Goal: Task Accomplishment & Management: Manage account settings

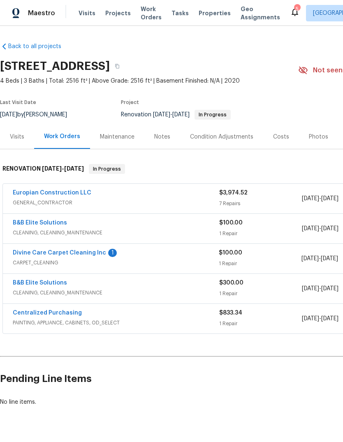
click at [32, 190] on link "Europian Construction LLC" at bounding box center [52, 193] width 79 height 6
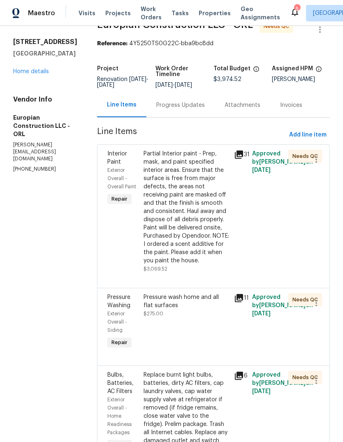
scroll to position [18, 0]
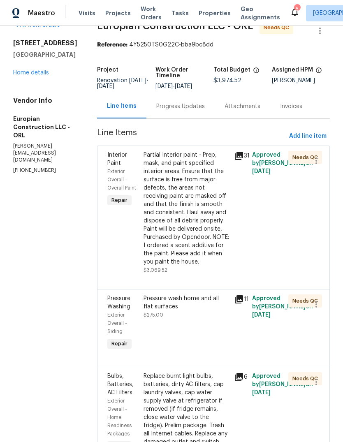
click at [145, 238] on div "Partial Interior paint - Prep, mask, and paint specified interior areas. Ensure…" at bounding box center [186, 213] width 91 height 128
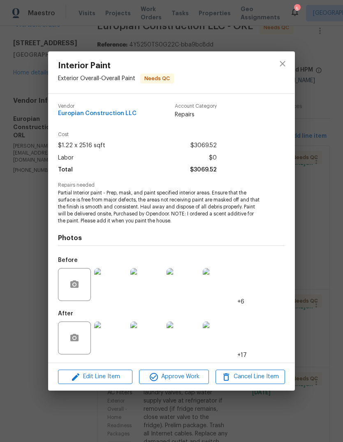
click at [226, 339] on img at bounding box center [219, 338] width 33 height 33
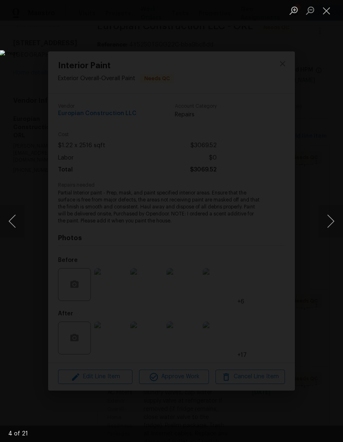
click at [328, 213] on button "Next image" at bounding box center [330, 221] width 25 height 33
click at [330, 216] on button "Next image" at bounding box center [330, 221] width 25 height 33
click at [330, 217] on button "Next image" at bounding box center [330, 221] width 25 height 33
click at [332, 216] on button "Next image" at bounding box center [330, 221] width 25 height 33
click at [329, 221] on button "Next image" at bounding box center [330, 221] width 25 height 33
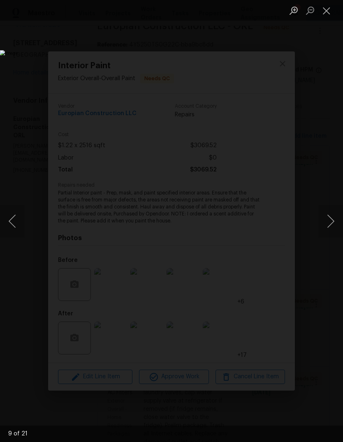
click at [24, 216] on button "Previous image" at bounding box center [12, 221] width 25 height 33
click at [14, 219] on button "Previous image" at bounding box center [12, 221] width 25 height 33
click at [17, 218] on button "Previous image" at bounding box center [12, 221] width 25 height 33
